Goal: Information Seeking & Learning: Learn about a topic

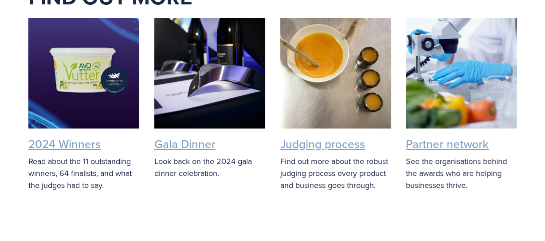
scroll to position [1907, 0]
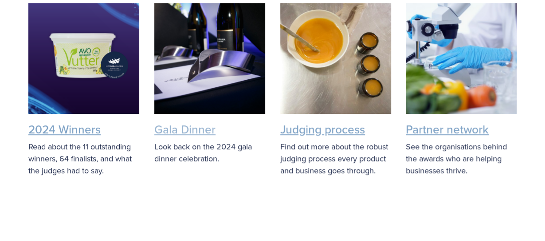
click at [181, 123] on link "Gala Dinner" at bounding box center [184, 129] width 61 height 16
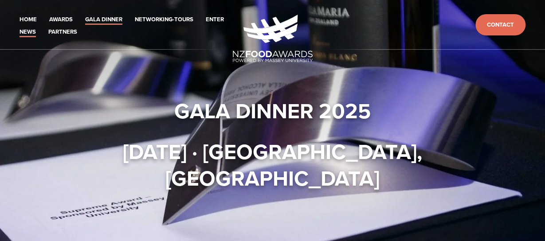
click at [24, 31] on link "News" at bounding box center [28, 32] width 16 height 10
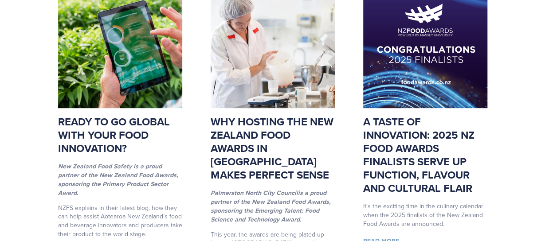
scroll to position [222, 0]
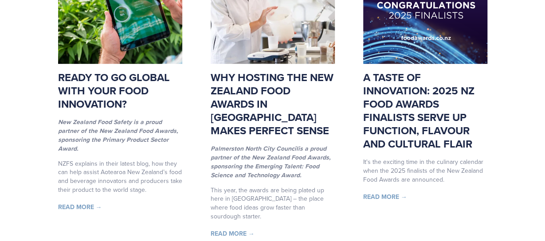
click at [275, 96] on link "Why hosting the New Zealand Food Awards in [GEOGRAPHIC_DATA] makes perfect sense" at bounding box center [272, 104] width 123 height 69
click at [413, 132] on link "A taste of innovation: 2025 NZ Food Awards finalists serve up function, flavour…" at bounding box center [418, 111] width 111 height 82
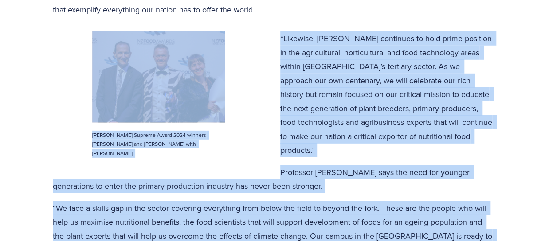
scroll to position [1230, 0]
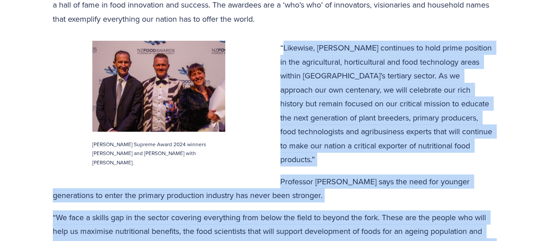
drag, startPoint x: 497, startPoint y: 107, endPoint x: 285, endPoint y: 35, distance: 224.5
copy div "Likewise, Massey continues to hold prime position in the agricultural, horticul…"
